Goal: Task Accomplishment & Management: Manage account settings

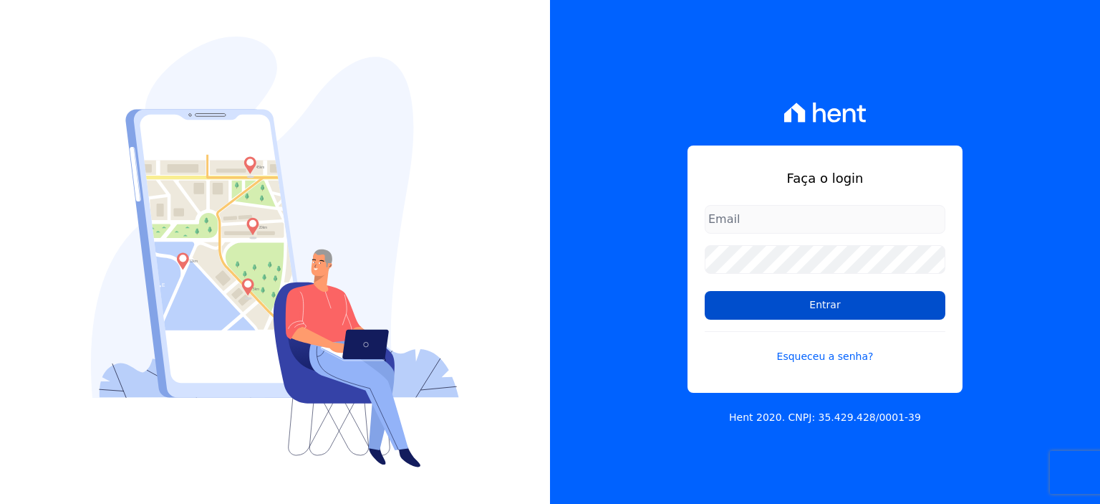
type input "[EMAIL_ADDRESS][DOMAIN_NAME]"
click at [799, 312] on input "Entrar" at bounding box center [825, 305] width 241 height 29
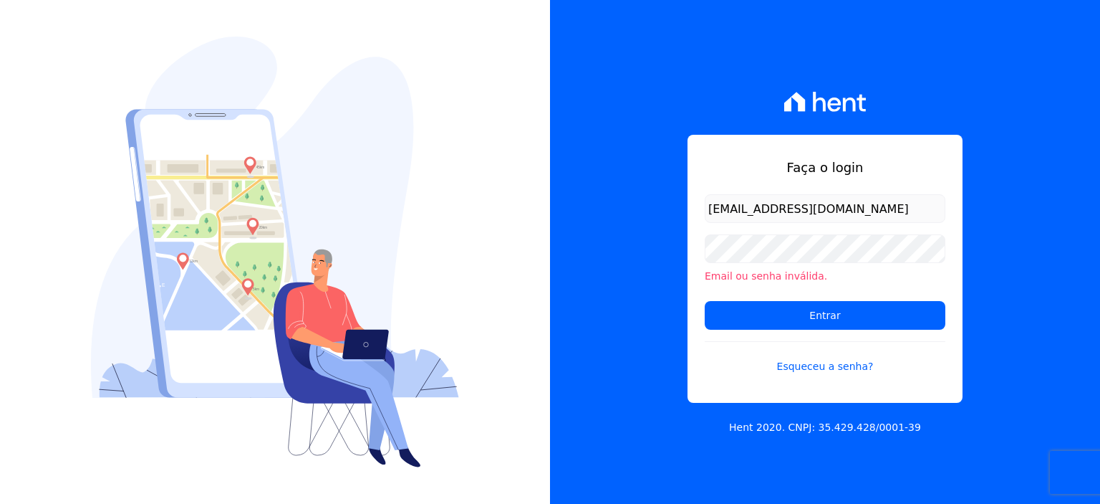
click at [643, 306] on div "Faça o login [EMAIL_ADDRESS][DOMAIN_NAME] Email ou senha inválida. Entrar Esque…" at bounding box center [825, 252] width 550 height 504
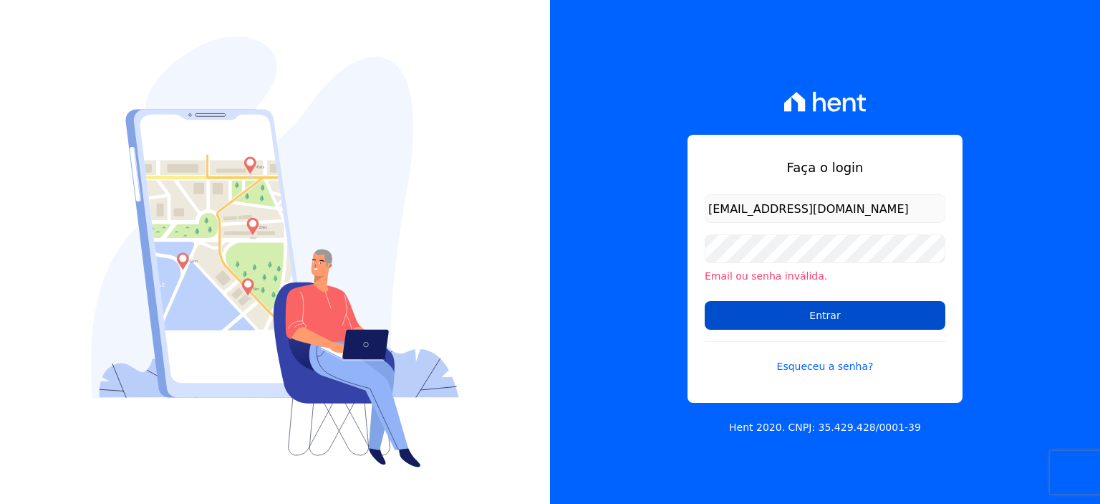
click at [829, 322] on input "Entrar" at bounding box center [825, 315] width 241 height 29
